Goal: Transaction & Acquisition: Purchase product/service

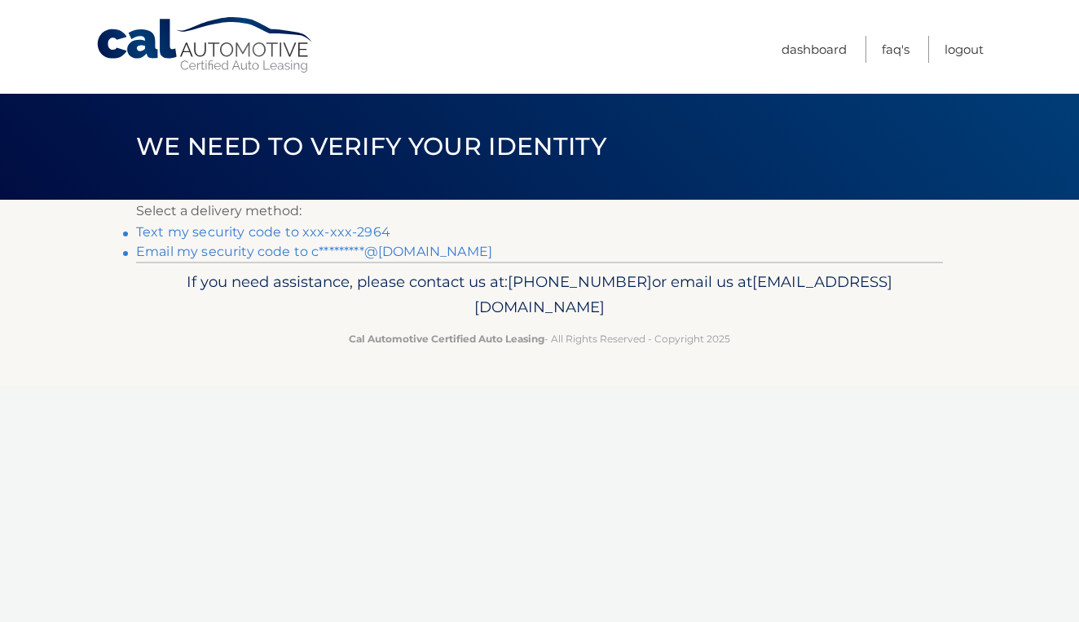
click at [240, 236] on link "Text my security code to xxx-xxx-2964" at bounding box center [263, 231] width 254 height 15
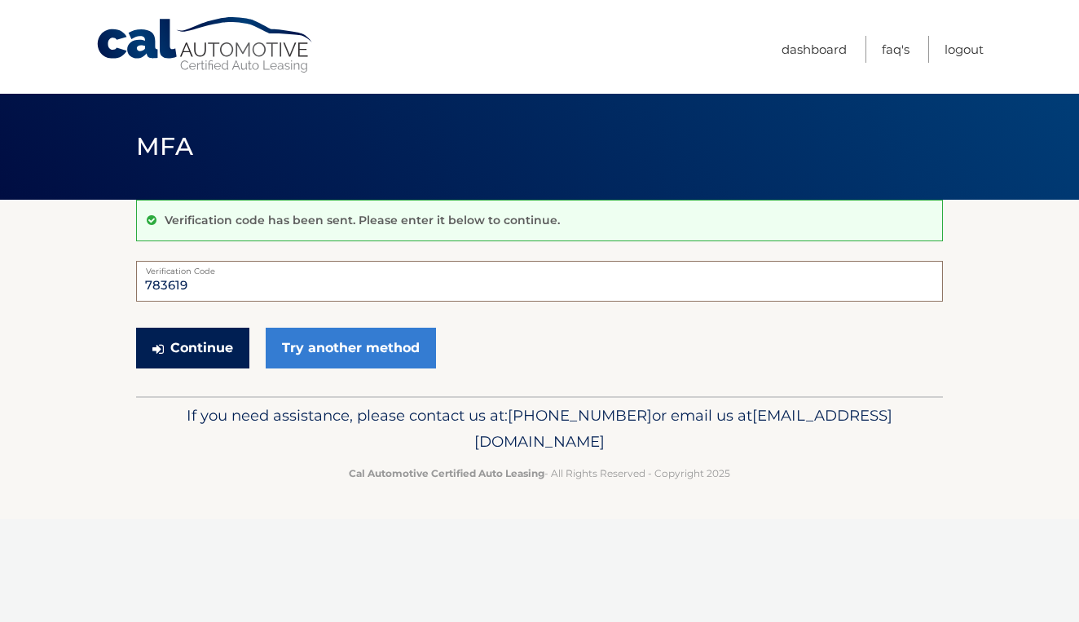
type input "783619"
click at [198, 340] on button "Continue" at bounding box center [192, 348] width 113 height 41
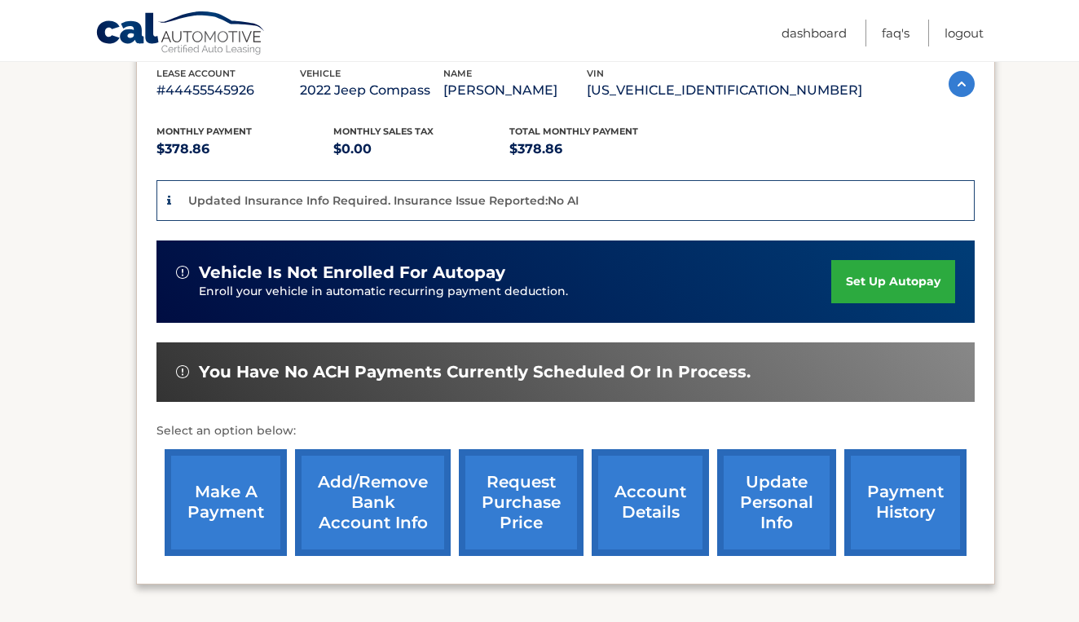
scroll to position [373, 0]
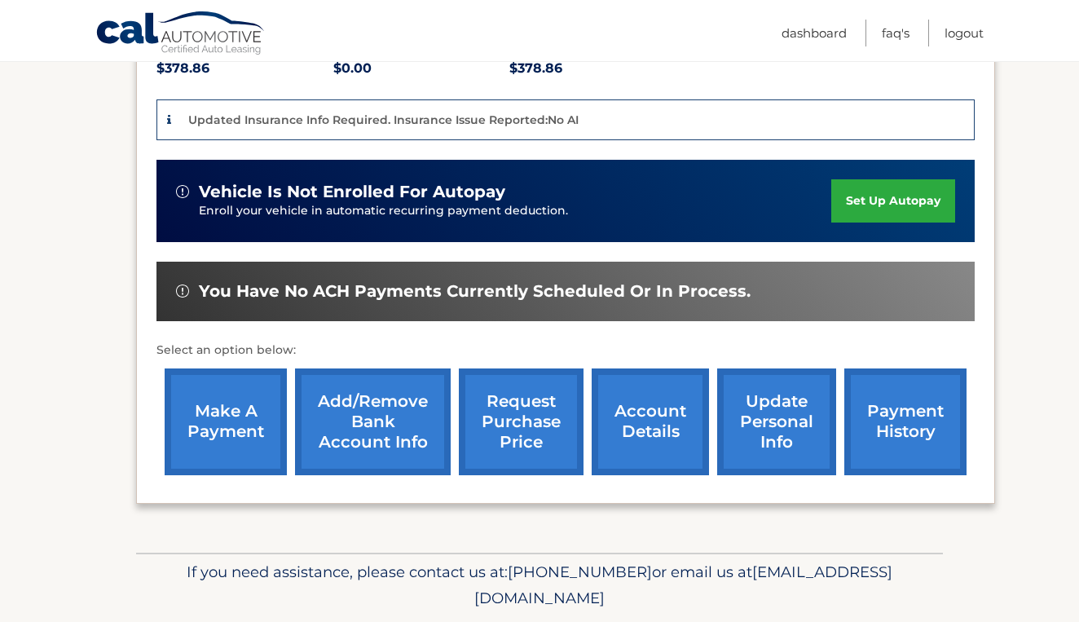
click at [220, 423] on link "make a payment" at bounding box center [226, 421] width 122 height 107
click at [233, 421] on link "make a payment" at bounding box center [226, 421] width 122 height 107
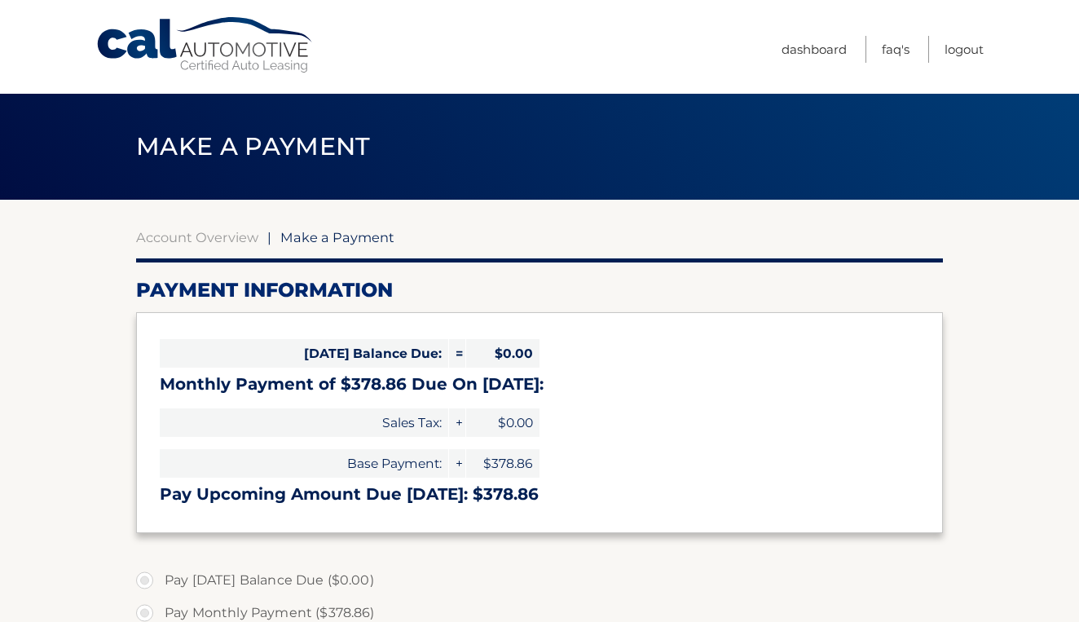
select select "MDMwYTZiMjktYTFmZi00YjNiLWE5Y2EtZGEwMzdmYWFlOTVm"
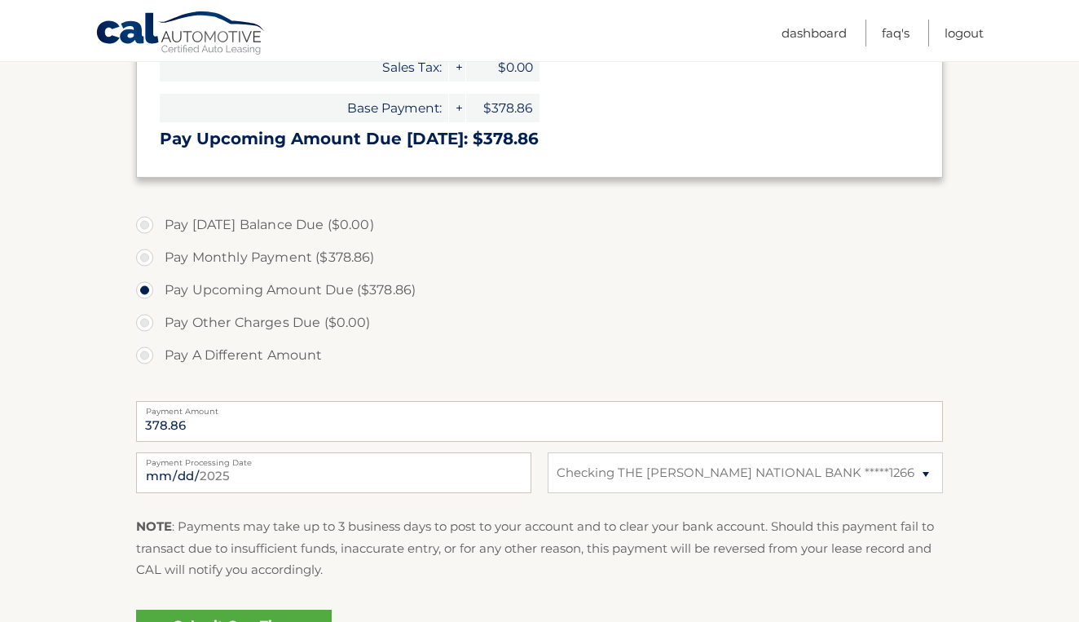
scroll to position [369, 0]
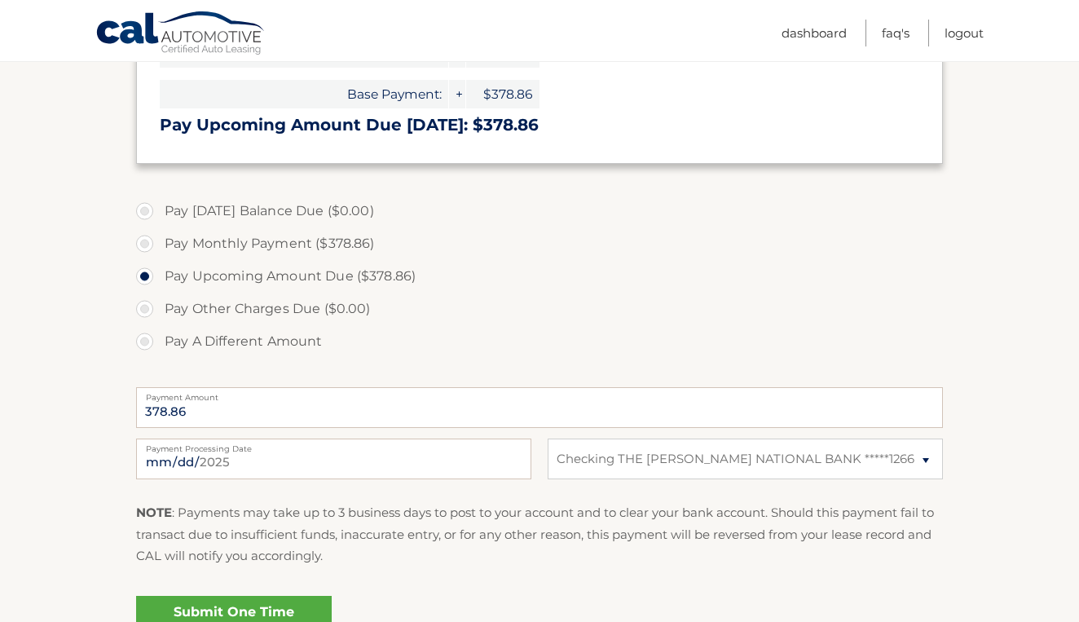
click at [311, 611] on link "Submit One Time Payment" at bounding box center [234, 622] width 196 height 52
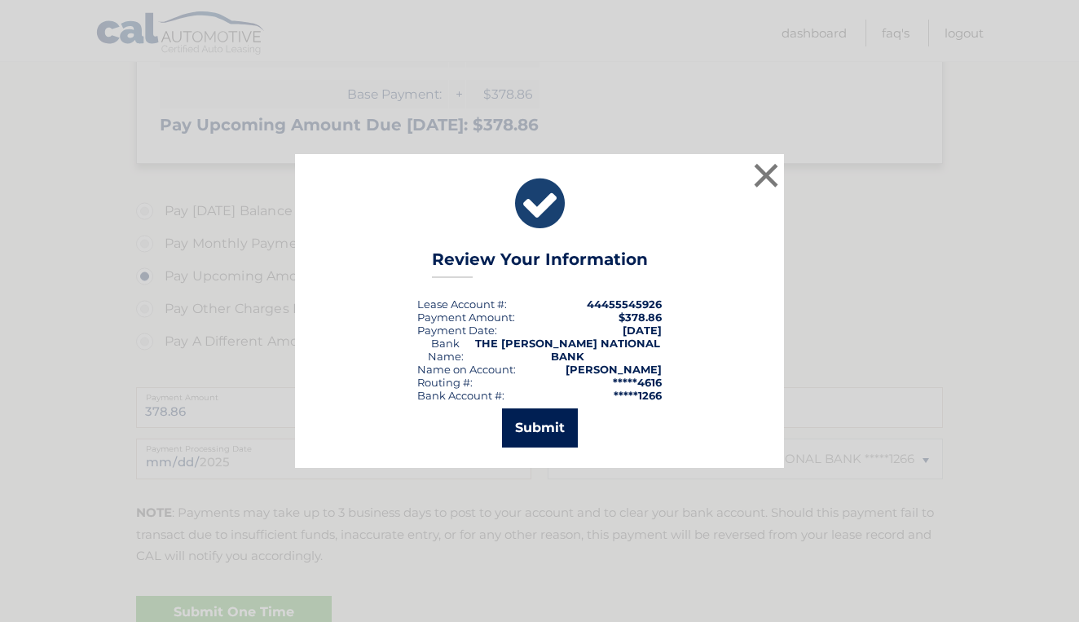
click at [545, 423] on button "Submit" at bounding box center [540, 427] width 76 height 39
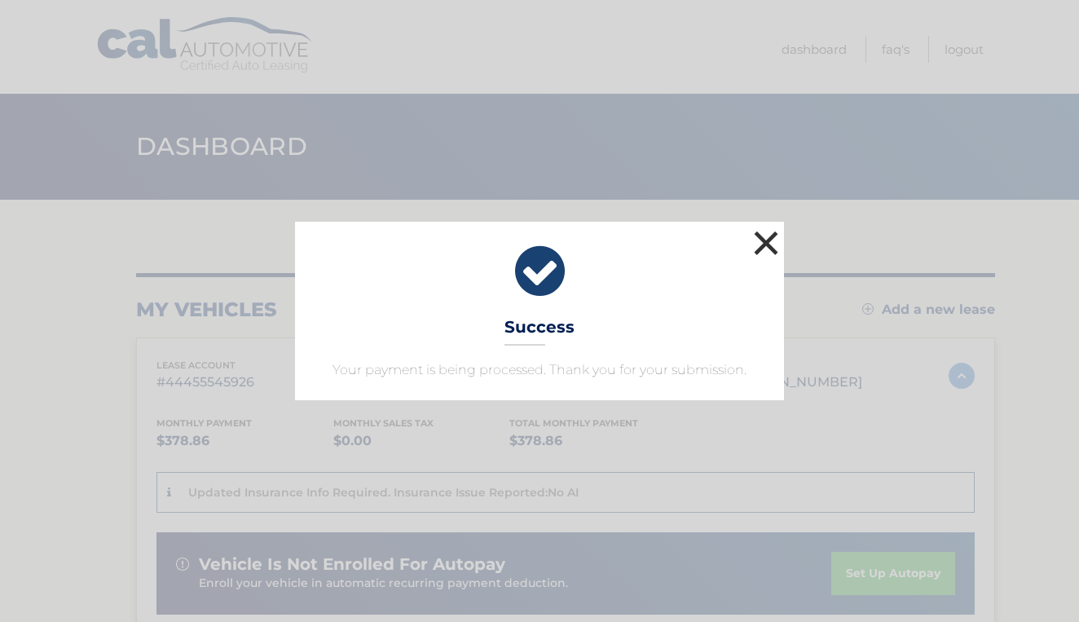
click at [760, 241] on button "×" at bounding box center [766, 243] width 33 height 33
